Goal: Task Accomplishment & Management: Use online tool/utility

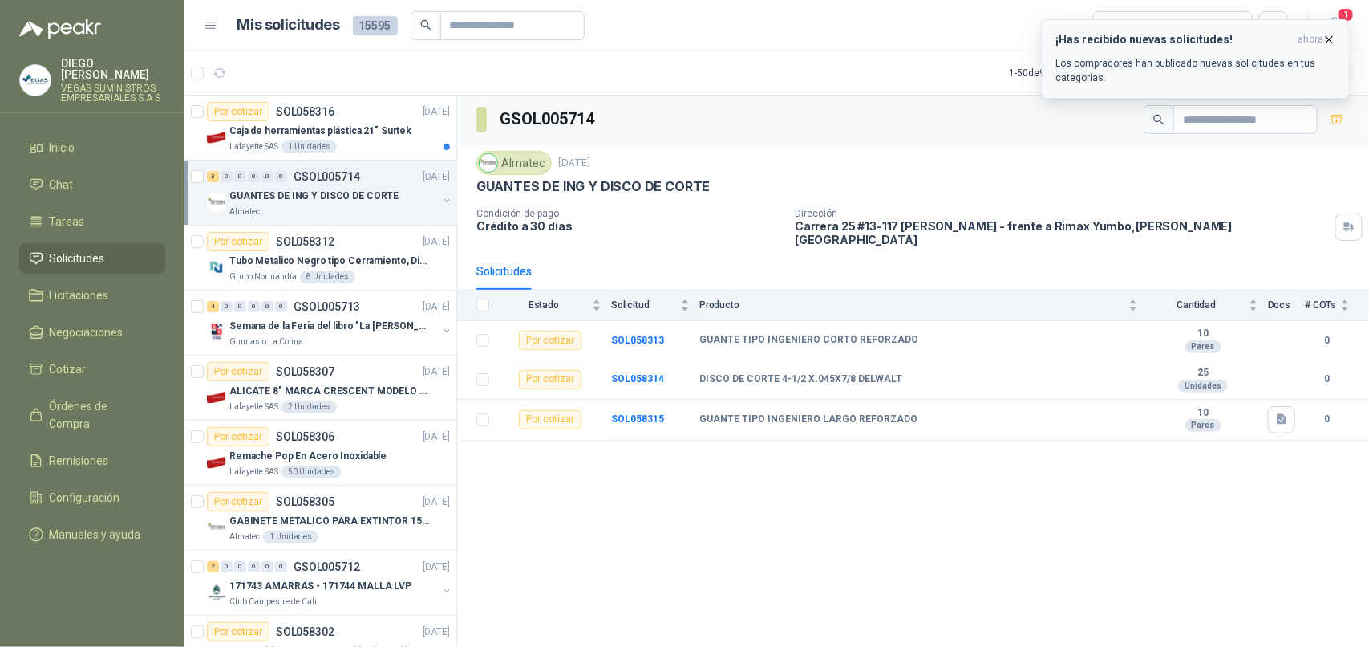
click at [1290, 56] on p "Los compradores han publicado nuevas solicitudes en tus categorías." at bounding box center [1196, 70] width 281 height 29
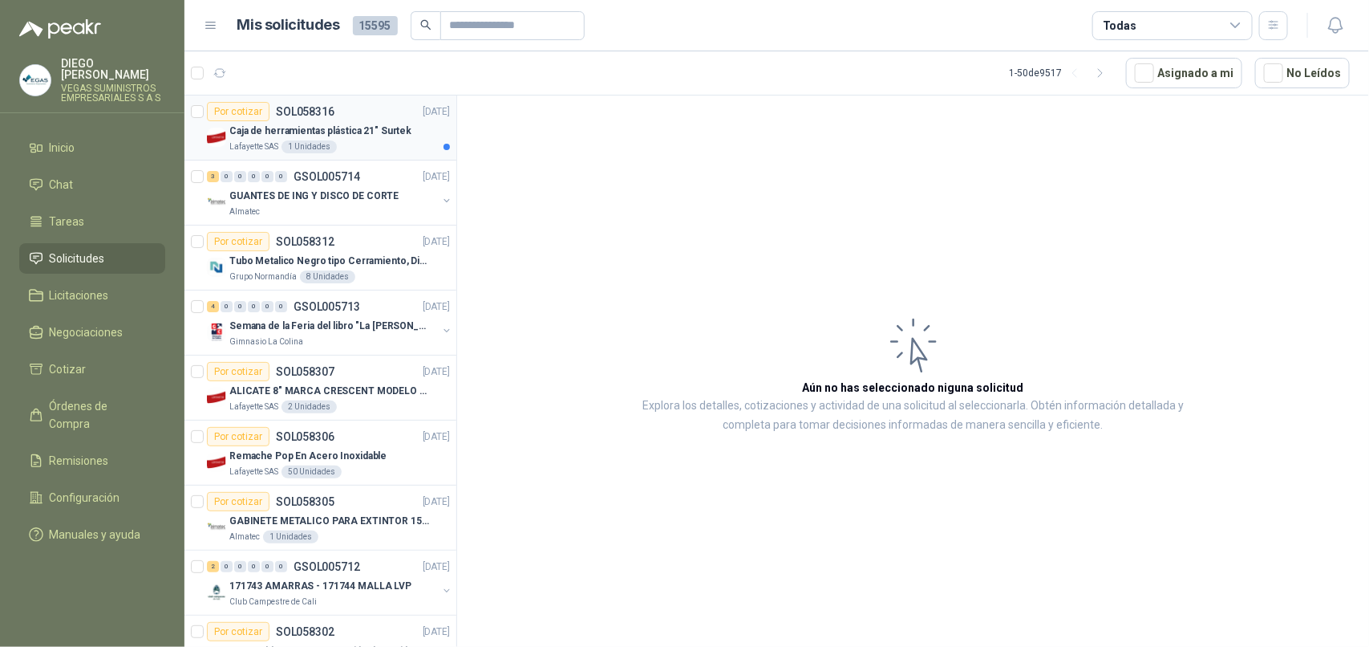
click at [387, 148] on div "Lafayette SAS 1 Unidades" at bounding box center [339, 146] width 221 height 13
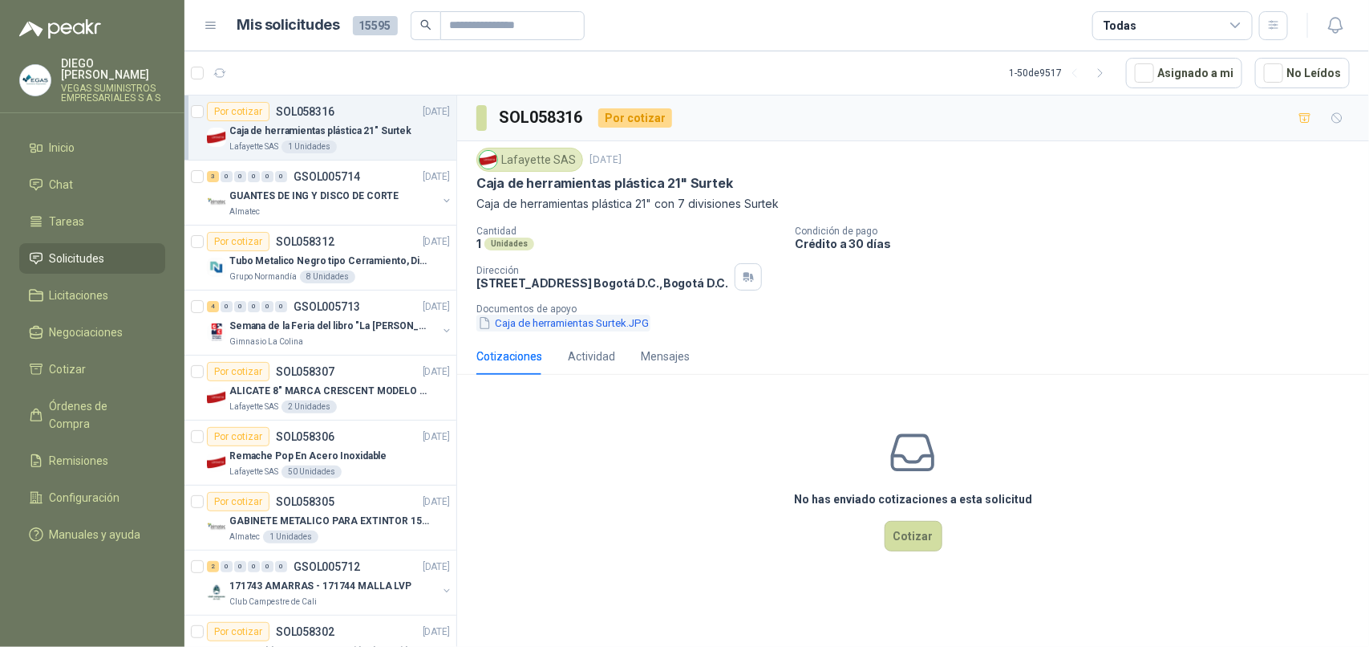
click at [587, 326] on button "Caja de herramientas Surtek.JPG" at bounding box center [563, 322] width 174 height 17
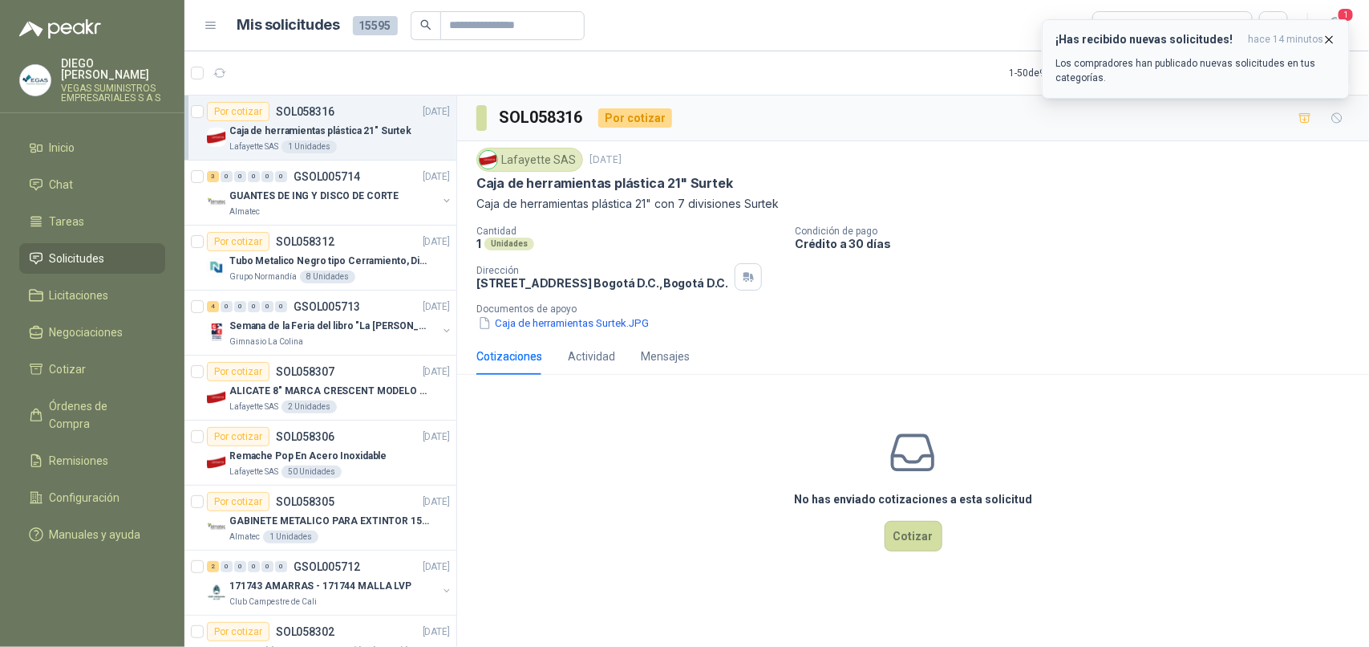
click at [1242, 47] on div "¡Has recibido nuevas solicitudes! hace 14 minutos Los compradores han publicado…" at bounding box center [1196, 59] width 281 height 52
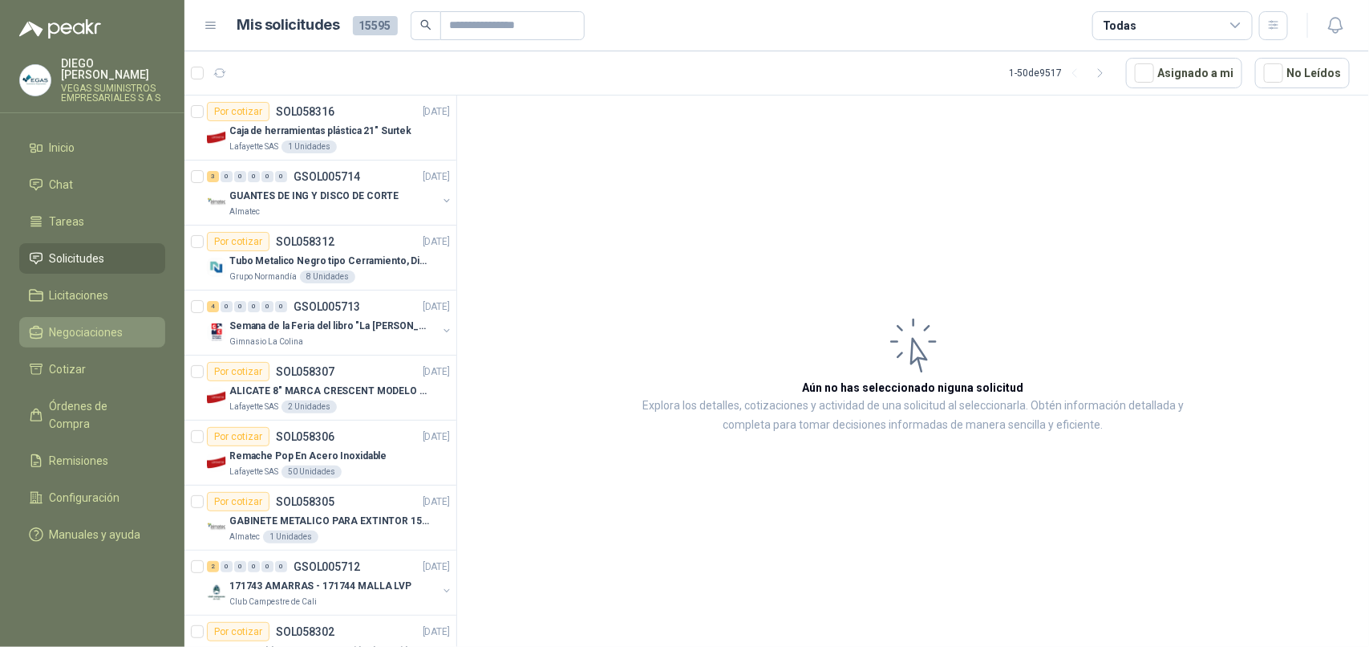
click at [48, 317] on link "Negociaciones" at bounding box center [92, 332] width 146 height 30
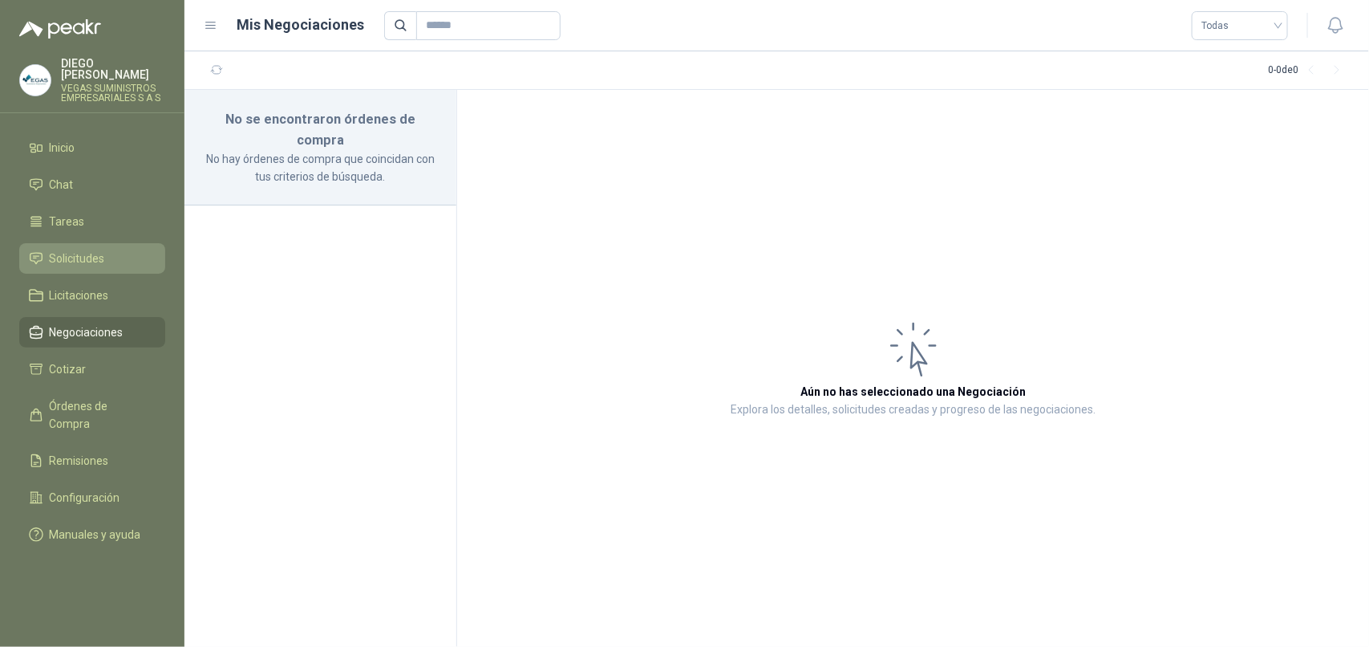
click at [46, 253] on li "Solicitudes" at bounding box center [92, 258] width 127 height 18
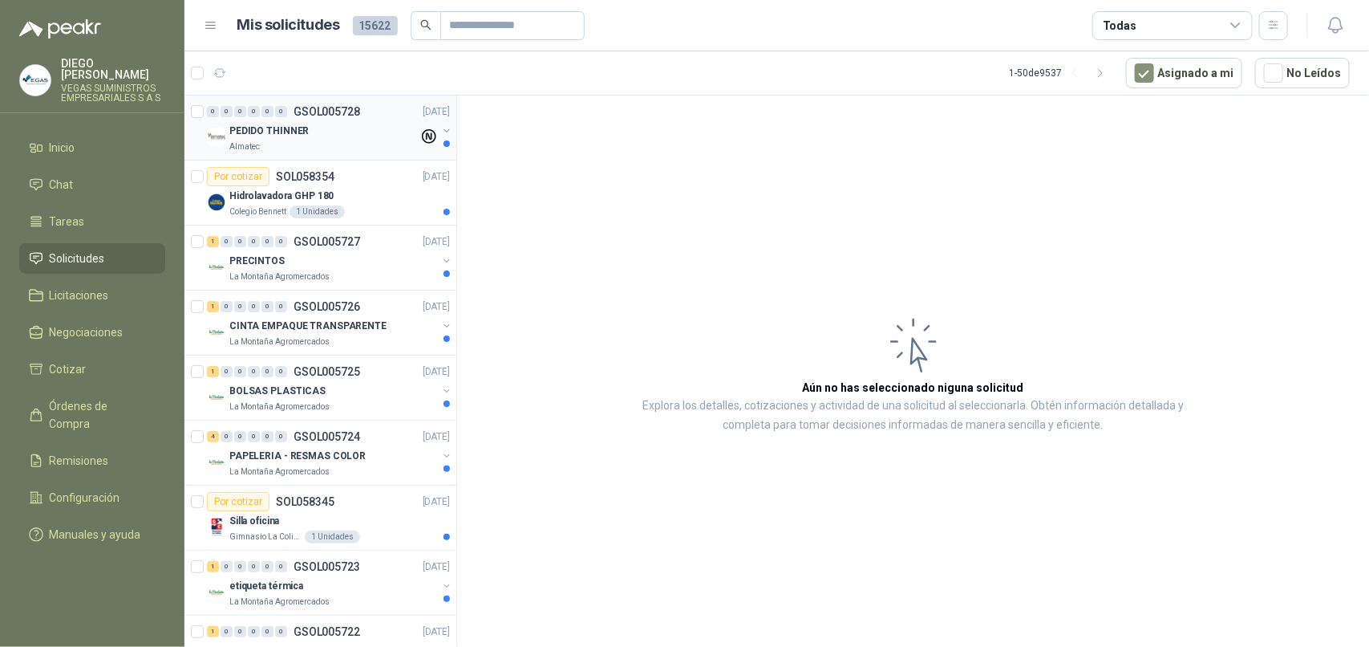
click at [270, 139] on div "PEDIDO THINNER" at bounding box center [323, 130] width 189 height 19
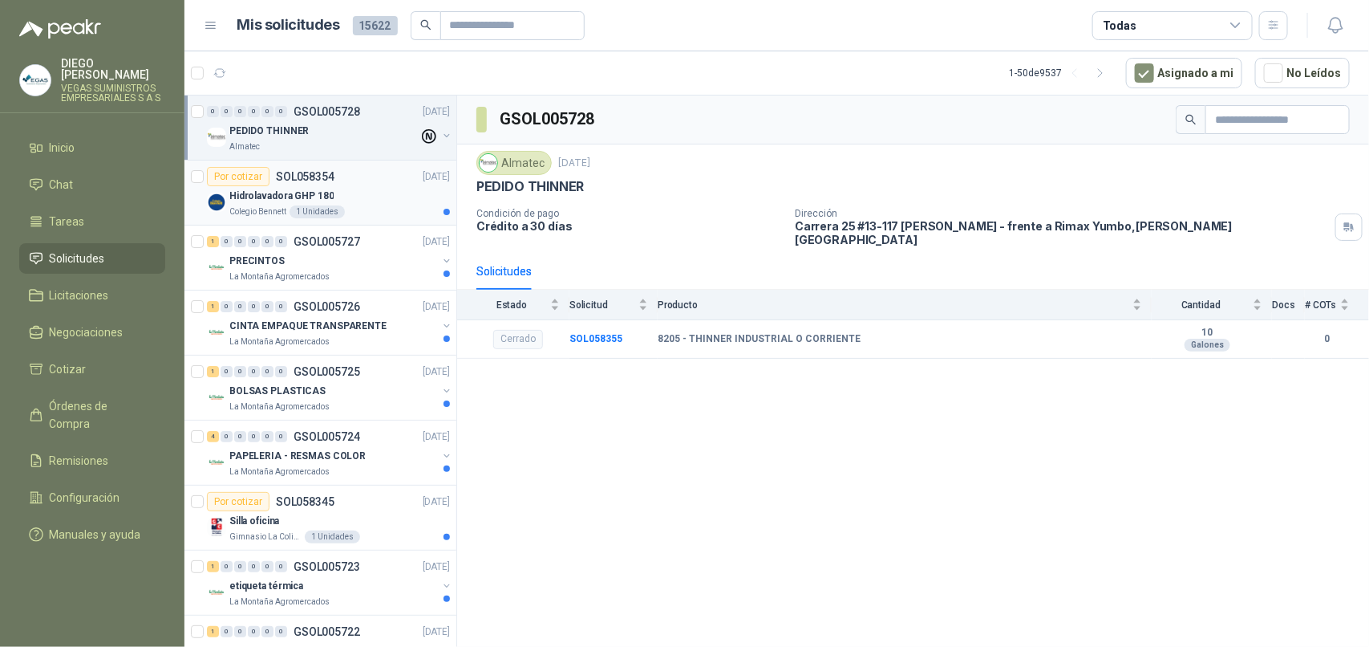
click at [351, 199] on div "Hidrolavadora GHP 180" at bounding box center [339, 195] width 221 height 19
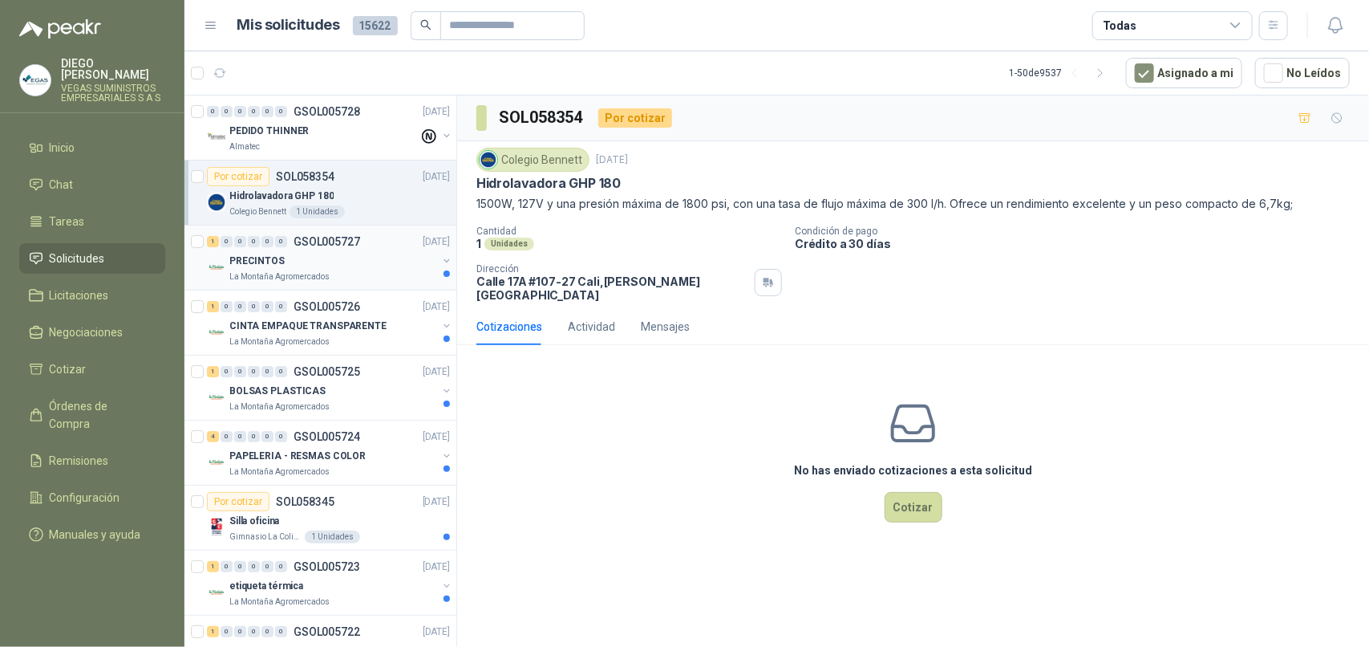
click at [351, 274] on div "La Montaña Agromercados" at bounding box center [333, 276] width 208 height 13
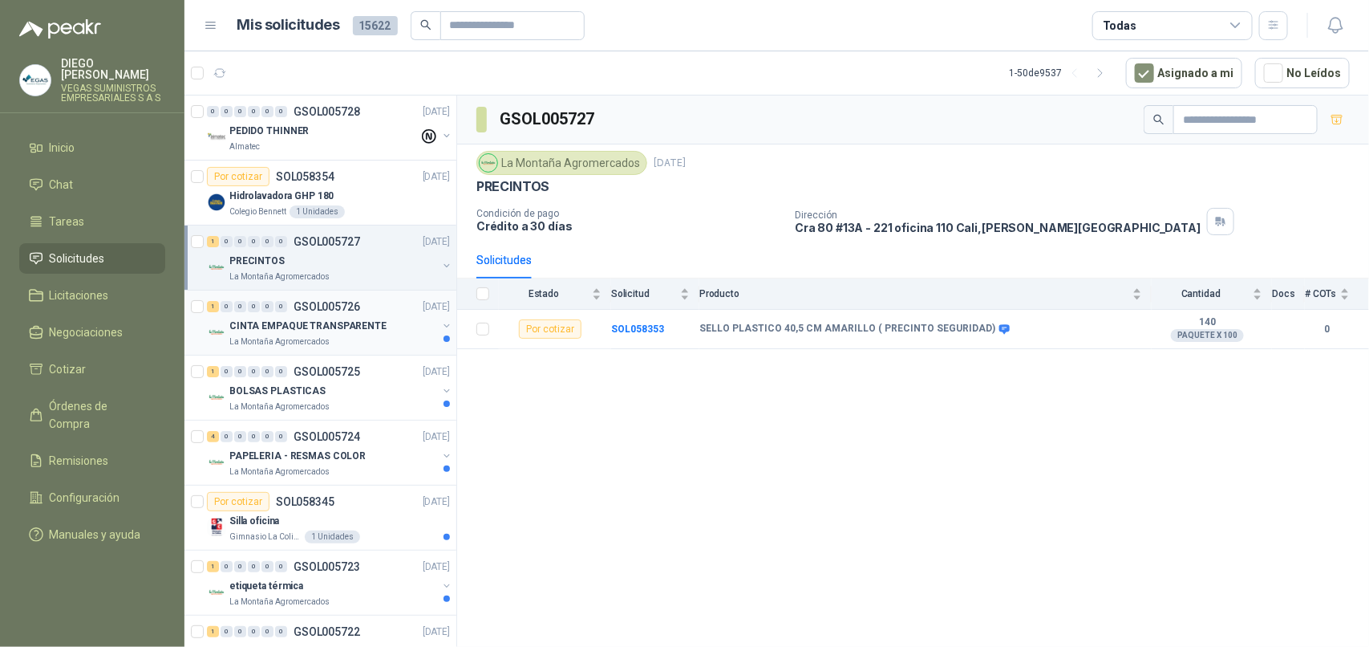
click at [326, 339] on div "La Montaña Agromercados" at bounding box center [333, 341] width 208 height 13
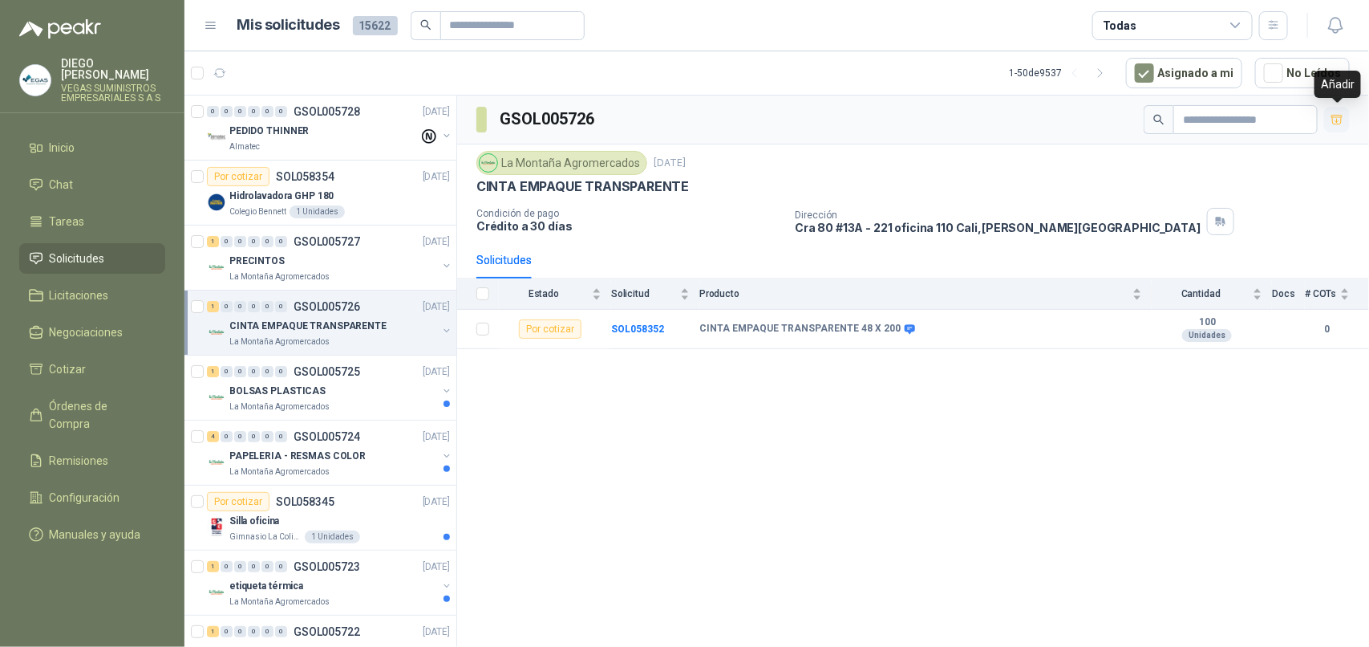
click at [1334, 115] on icon "button" at bounding box center [1337, 119] width 11 height 9
click at [80, 360] on span "Cotizar" at bounding box center [68, 369] width 37 height 18
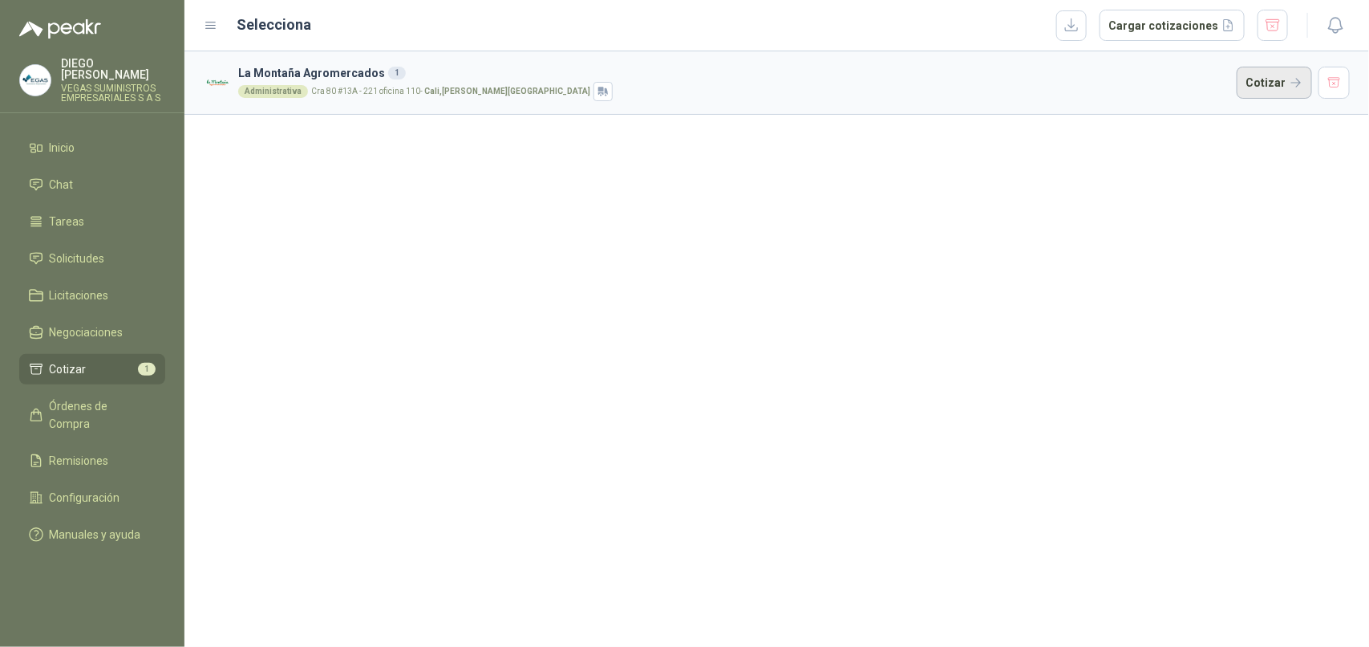
click at [1295, 78] on button "Cotizar" at bounding box center [1274, 83] width 75 height 32
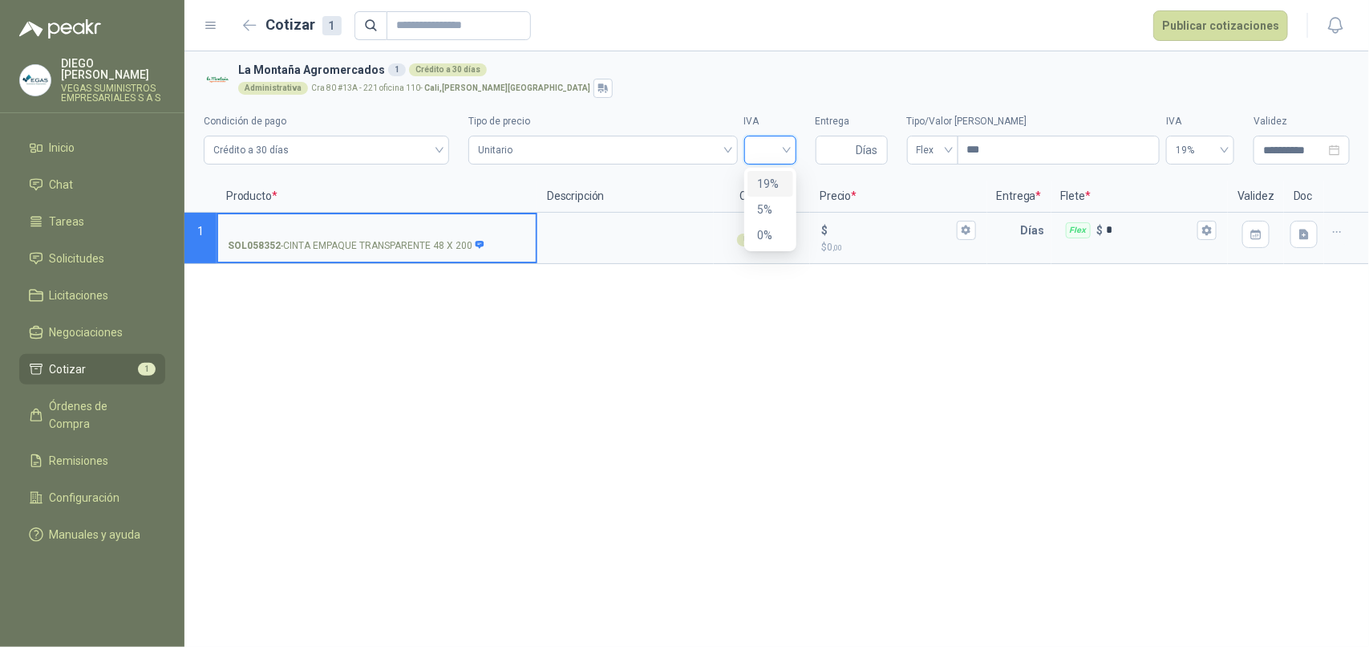
click at [780, 153] on input "search" at bounding box center [770, 148] width 33 height 24
click at [778, 182] on div "19%" at bounding box center [770, 184] width 26 height 18
click at [852, 151] on input "Entrega" at bounding box center [839, 149] width 28 height 27
type input "*"
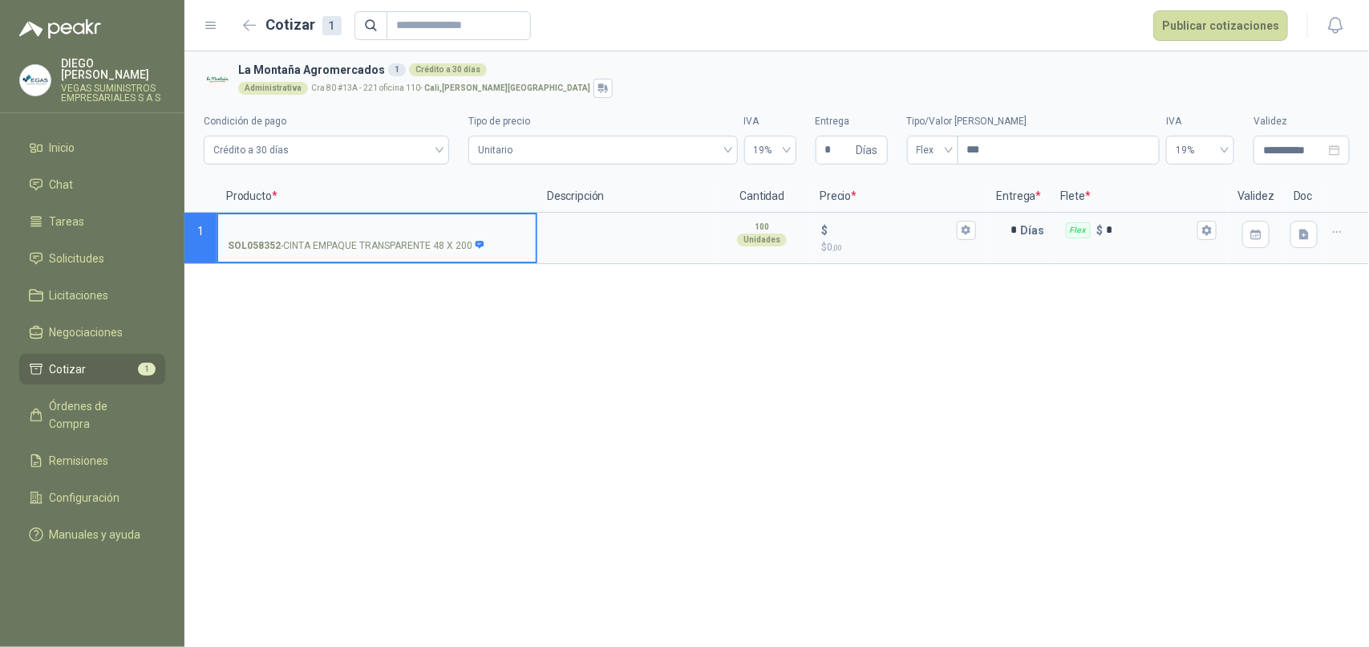
click at [389, 229] on input "SOL058352 - CINTA EMPAQUE TRANSPARENTE 48 X 200" at bounding box center [377, 231] width 298 height 12
click at [883, 234] on input "$ $ 0 ,00" at bounding box center [892, 230] width 122 height 12
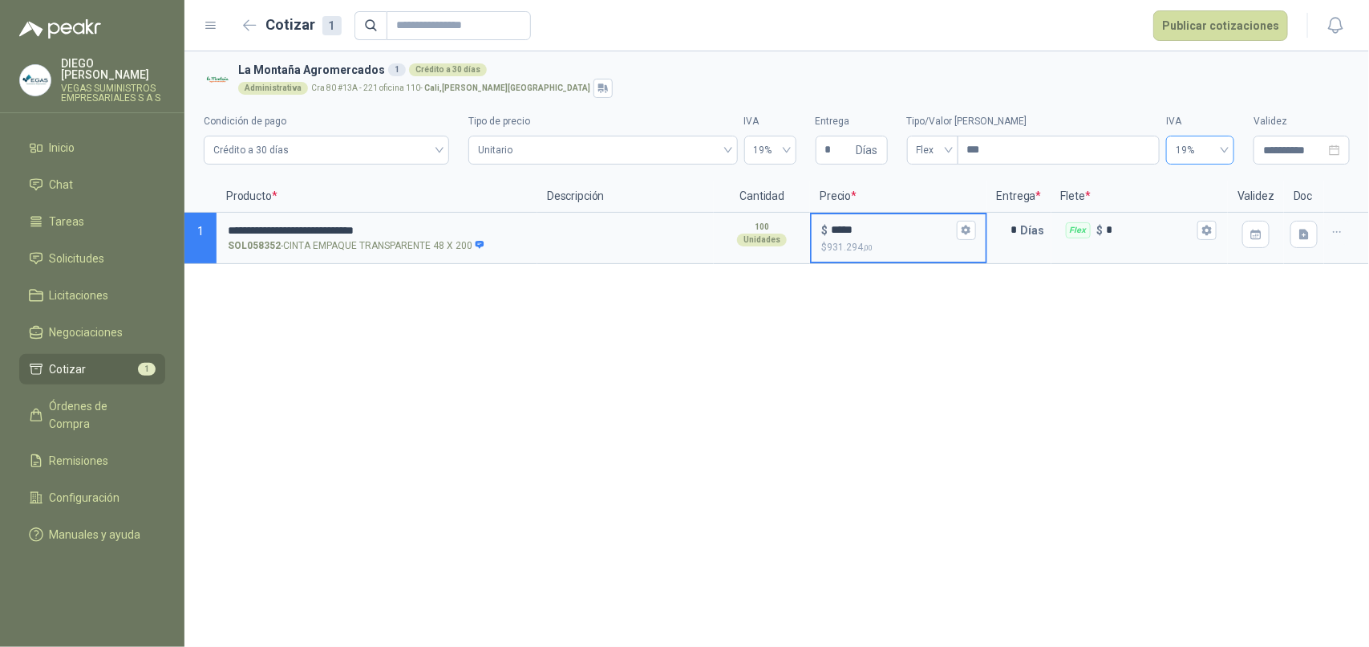
type input "*****"
click at [1222, 22] on button "Publicar cotizaciones" at bounding box center [1220, 25] width 135 height 30
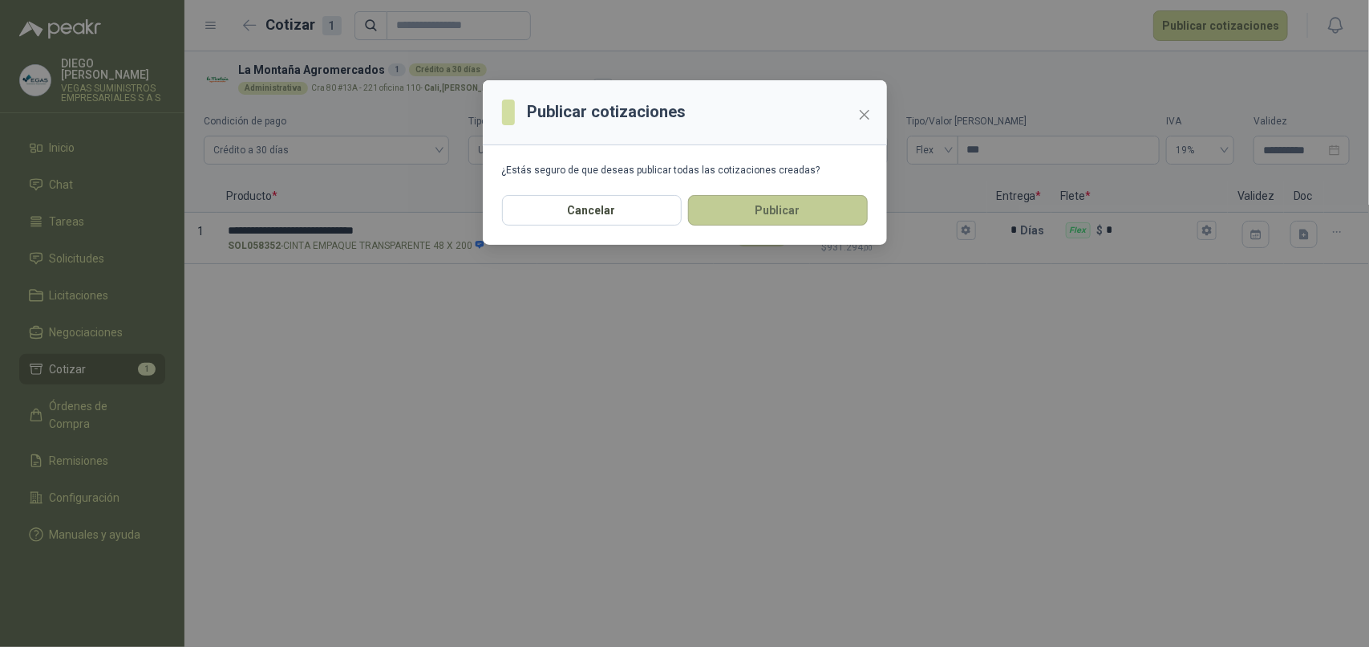
click at [779, 201] on button "Publicar" at bounding box center [778, 210] width 180 height 30
